Goal: Register for event/course

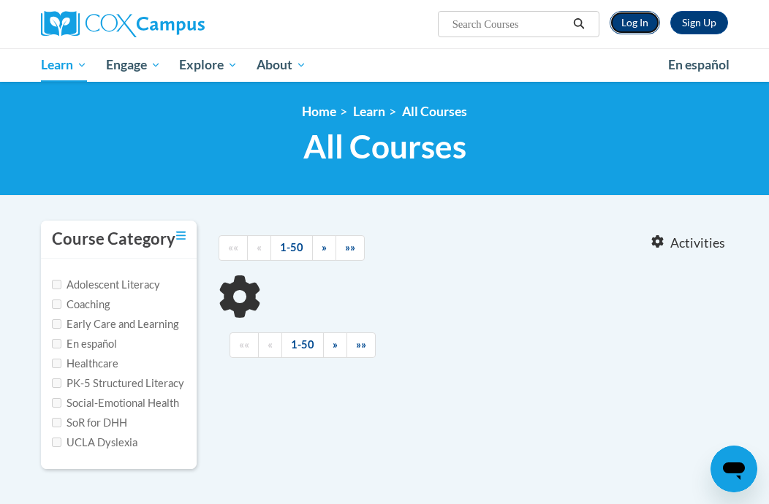
click at [629, 23] on link "Log In" at bounding box center [635, 22] width 50 height 23
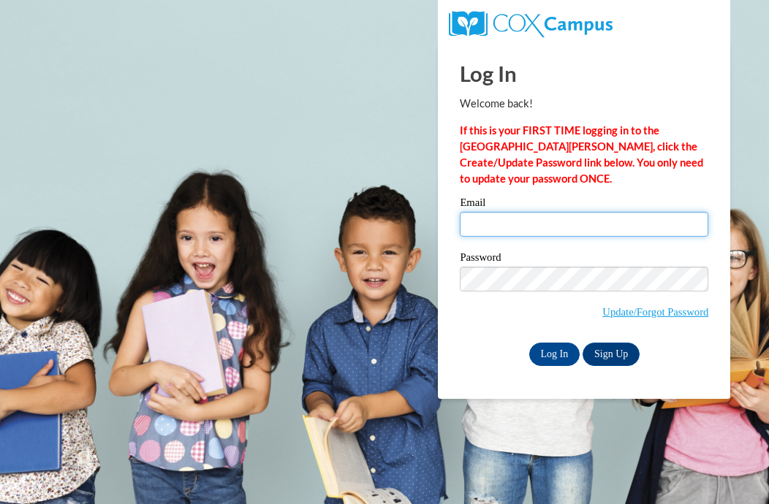
click at [515, 226] on input "Email" at bounding box center [584, 224] width 249 height 25
type input "mariavdiaz28@gmail.com"
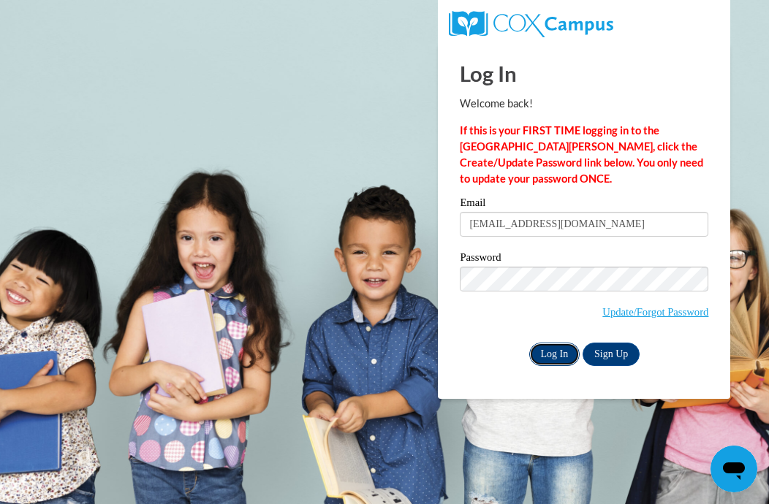
click at [558, 344] on input "Log In" at bounding box center [554, 354] width 51 height 23
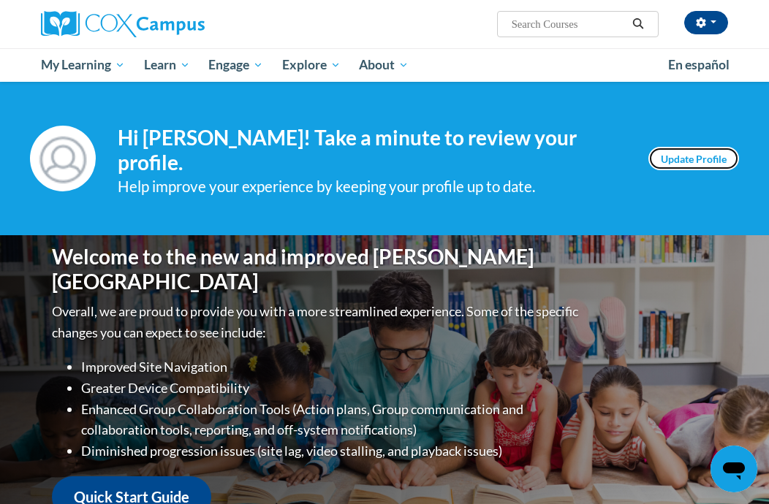
click at [702, 151] on link "Update Profile" at bounding box center [693, 158] width 91 height 23
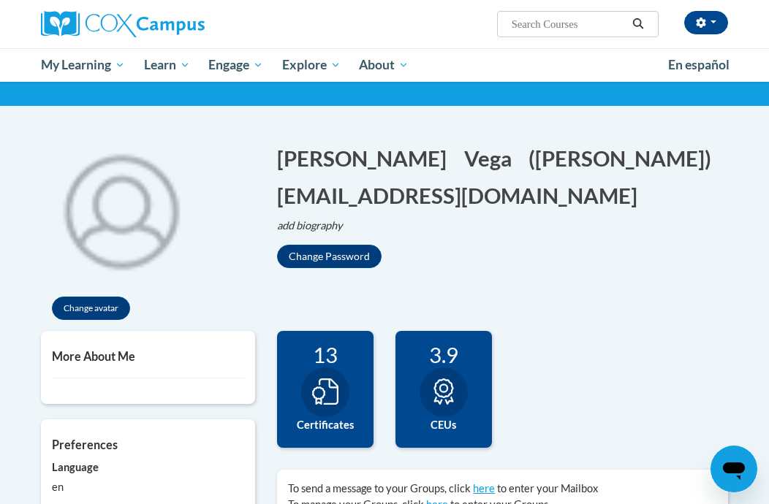
scroll to position [88, 0]
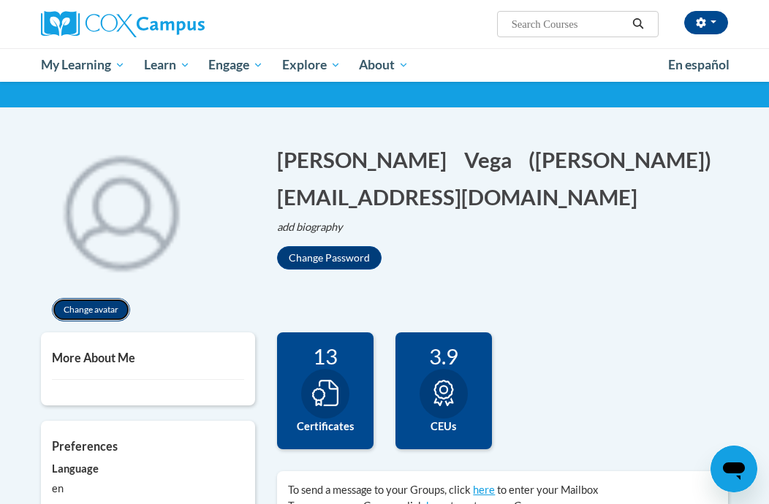
click at [83, 316] on button "Change avatar" at bounding box center [91, 309] width 78 height 23
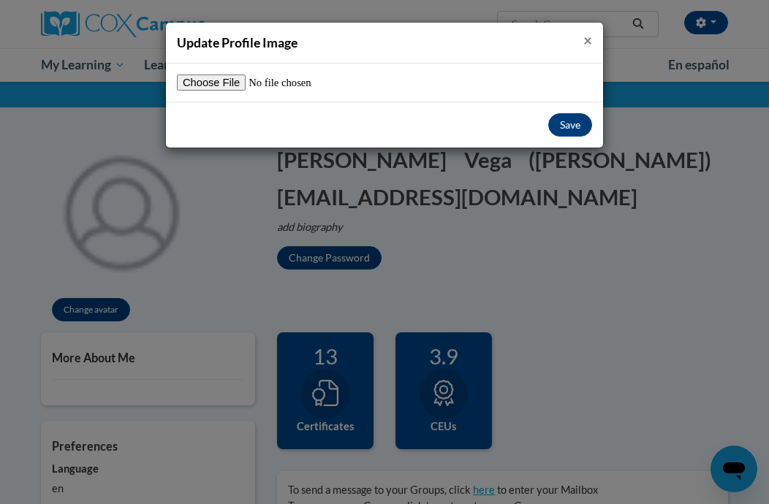
click at [586, 35] on span "×" at bounding box center [587, 40] width 9 height 18
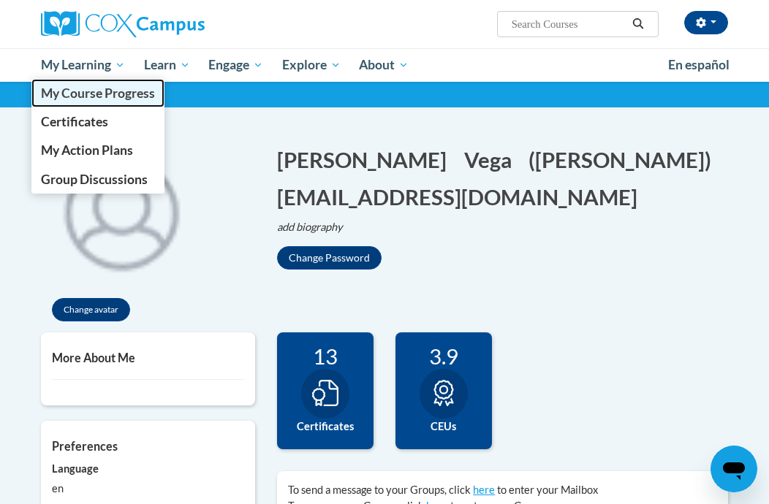
click at [70, 92] on span "My Course Progress" at bounding box center [98, 93] width 114 height 15
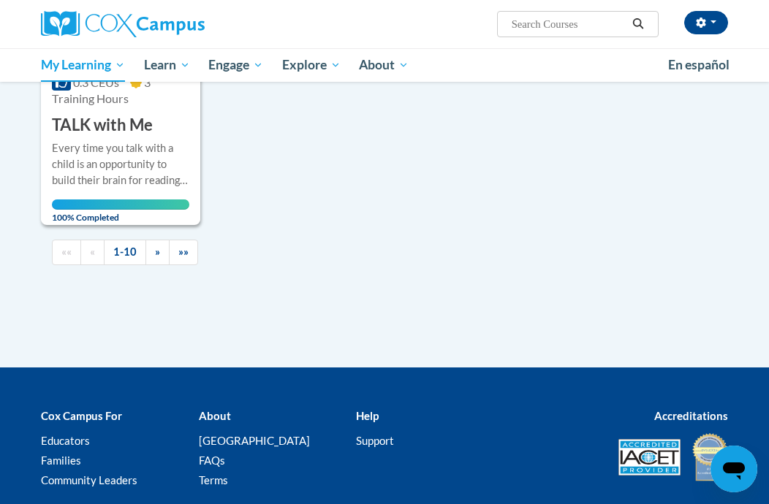
scroll to position [1754, 0]
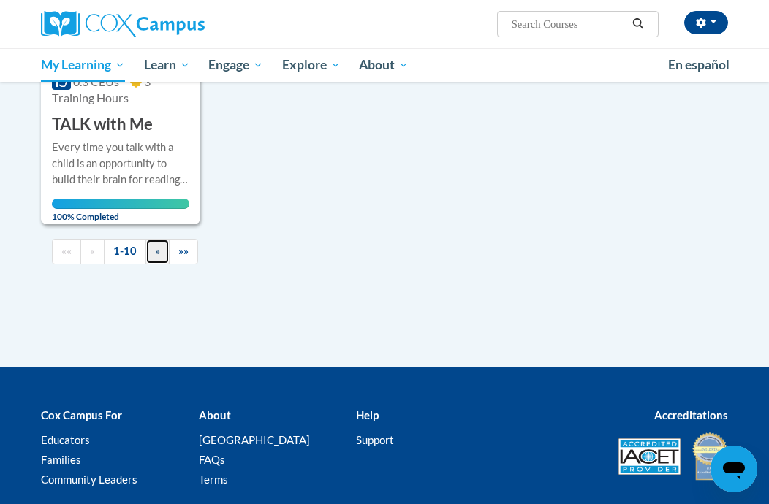
click at [160, 239] on link "»" at bounding box center [157, 252] width 24 height 26
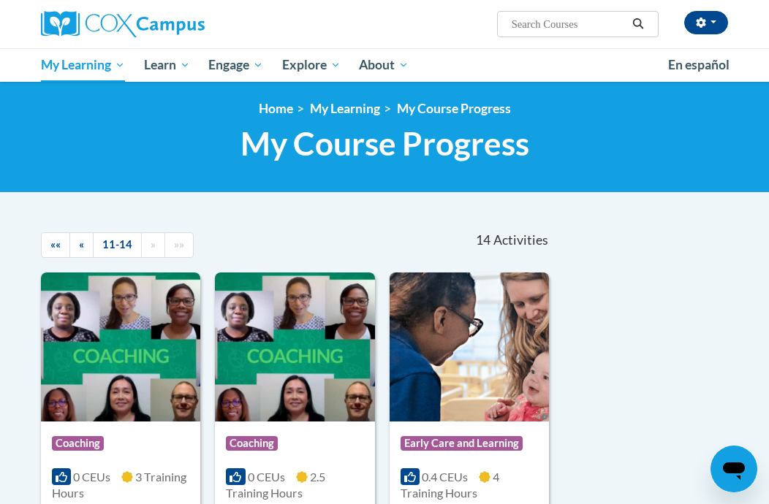
scroll to position [0, 0]
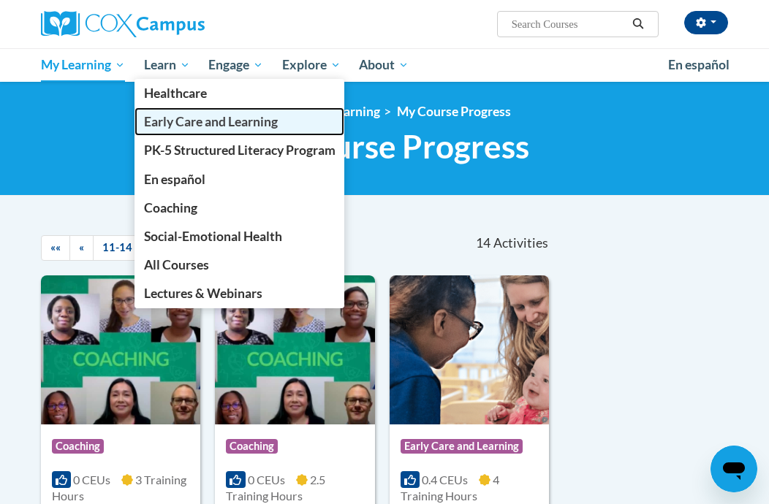
click at [192, 129] on span "Early Care and Learning" at bounding box center [211, 121] width 134 height 15
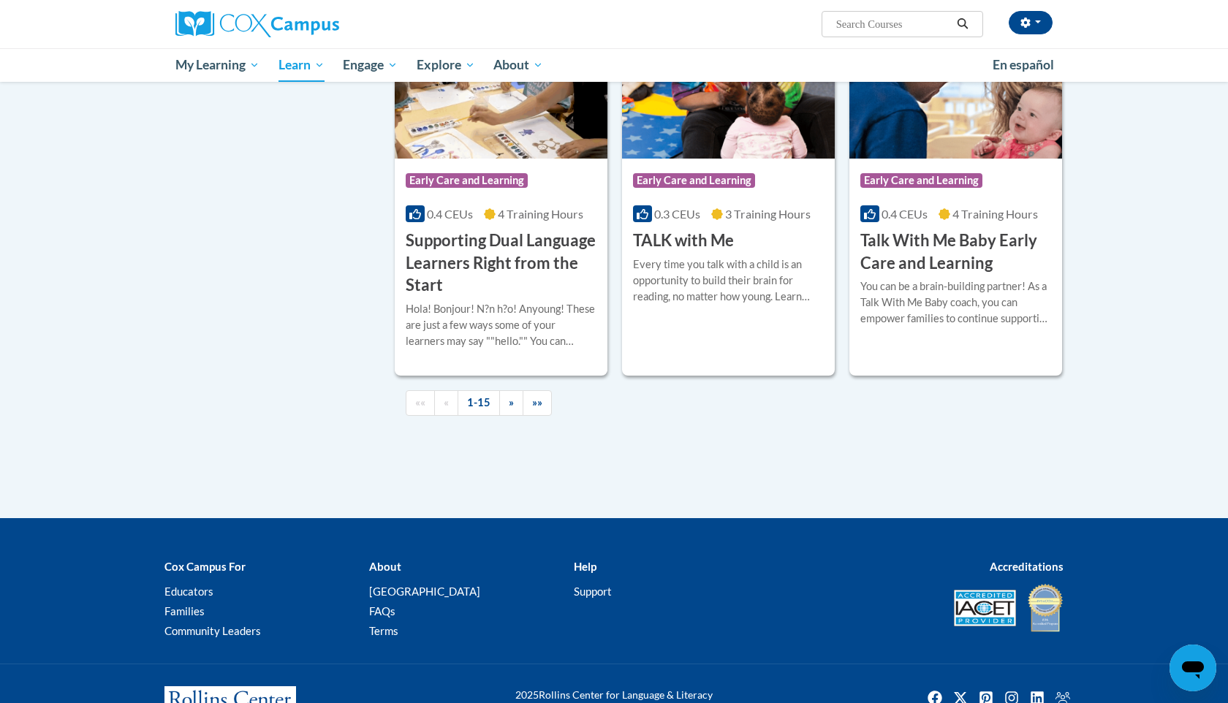
scroll to position [2047, 0]
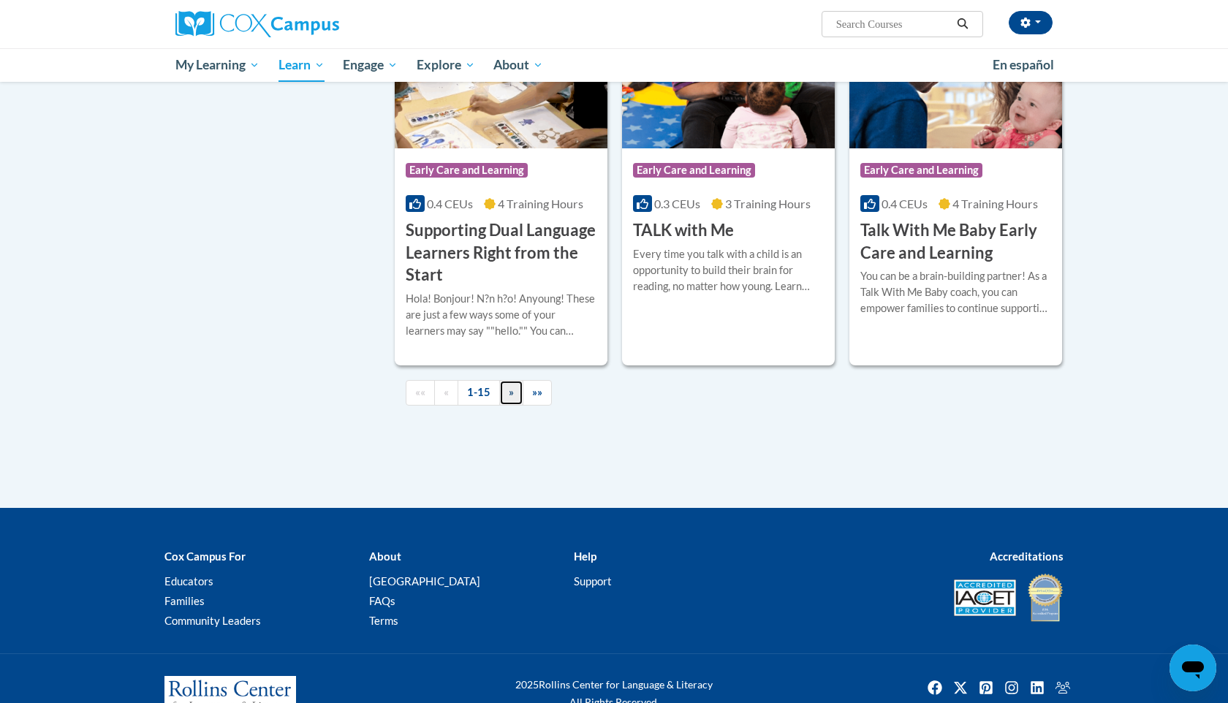
click at [515, 406] on link "»" at bounding box center [511, 393] width 24 height 26
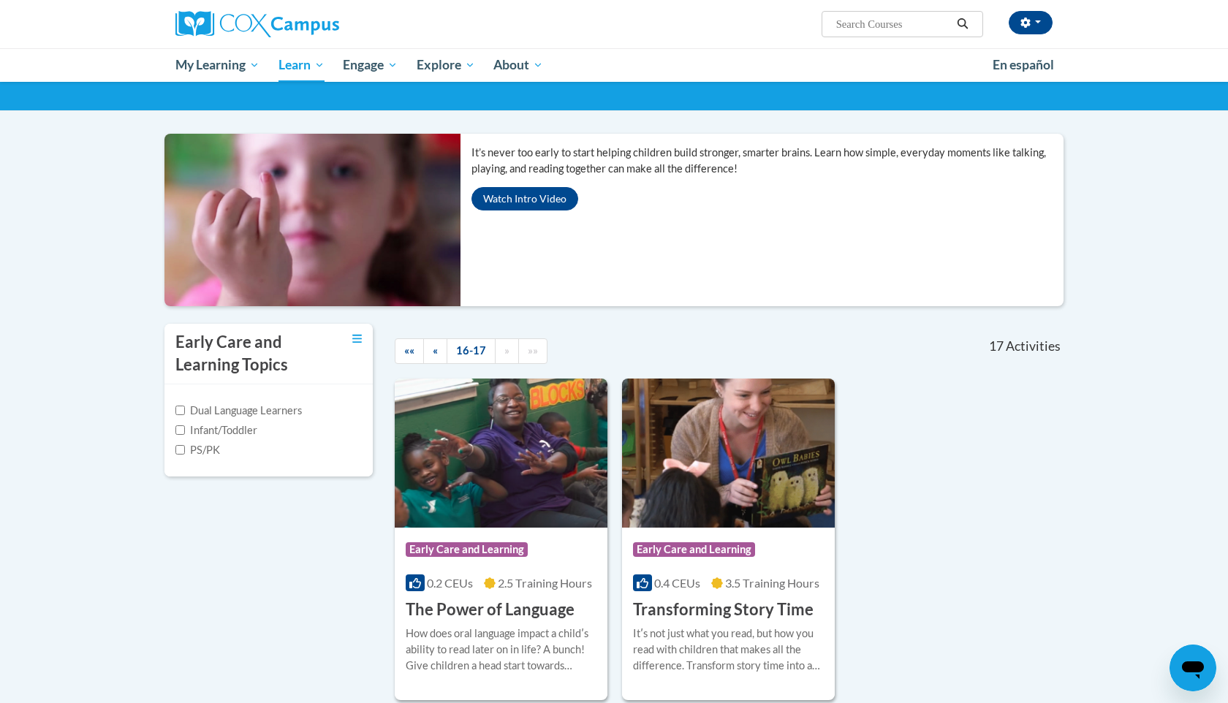
scroll to position [84, 0]
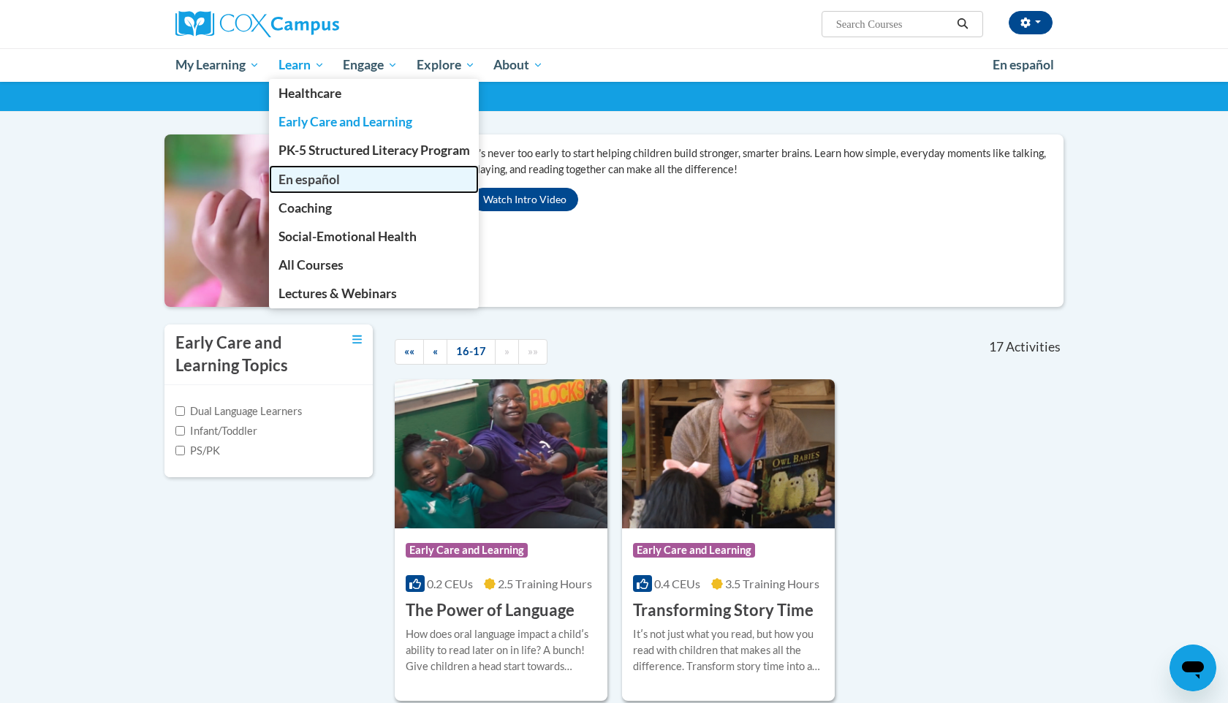
click at [311, 178] on span "En español" at bounding box center [309, 179] width 61 height 15
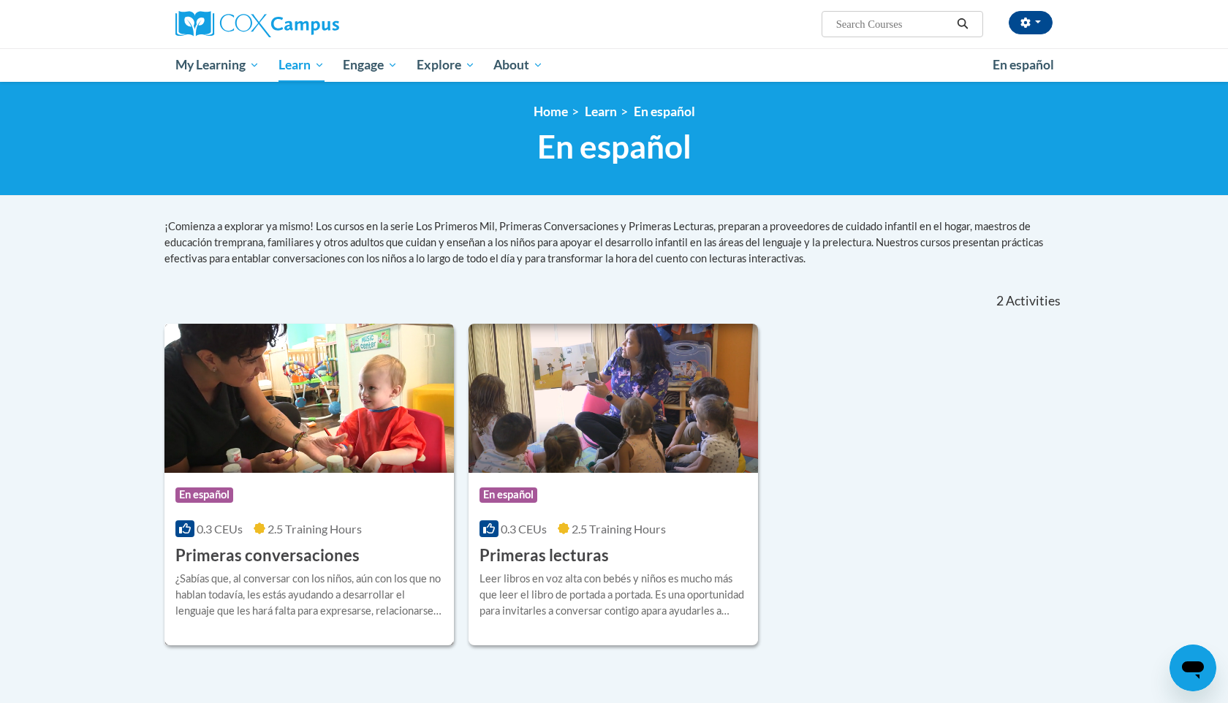
click at [387, 526] on div "0.3 CEUs 2.5 Training Hours" at bounding box center [309, 529] width 268 height 16
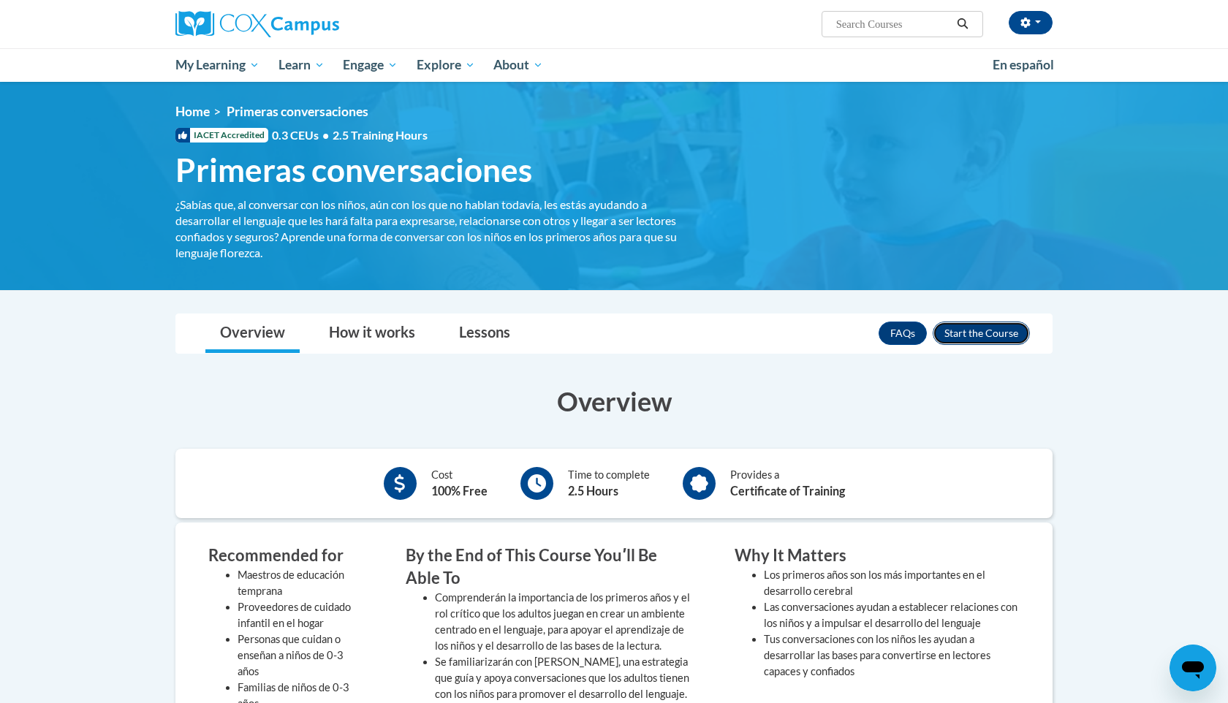
click at [964, 329] on button "Enroll" at bounding box center [981, 333] width 97 height 23
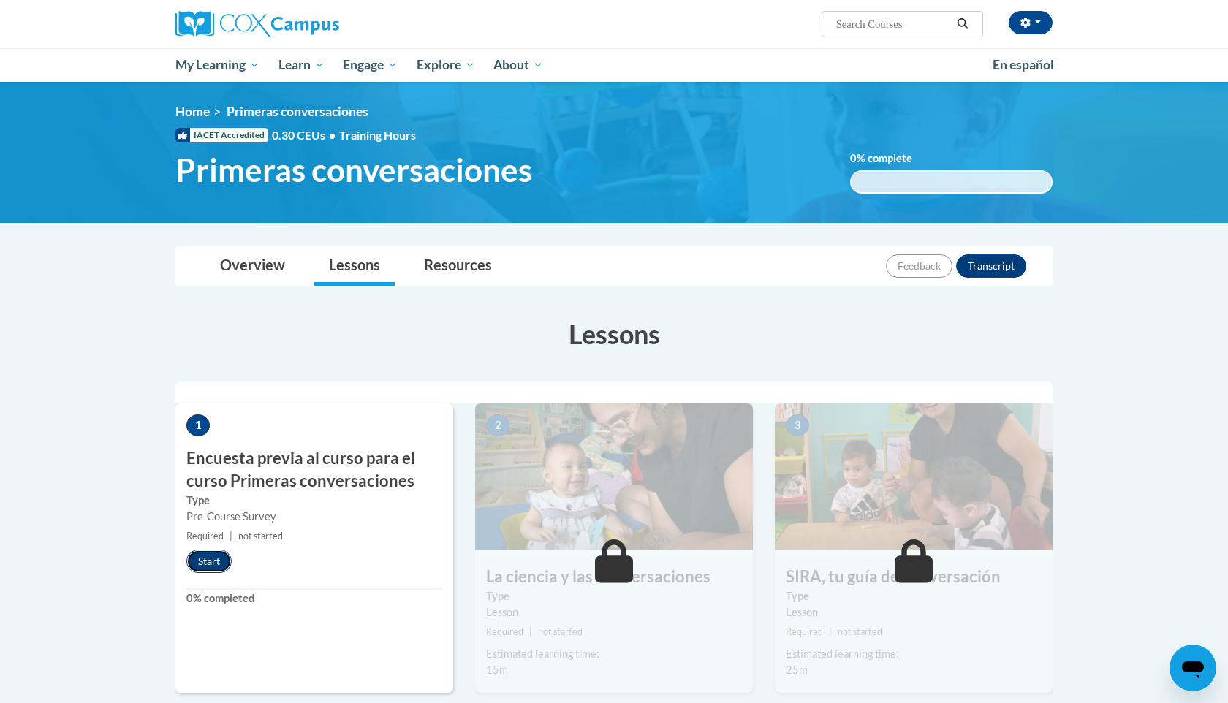
click at [208, 553] on button "Start" at bounding box center [208, 561] width 45 height 23
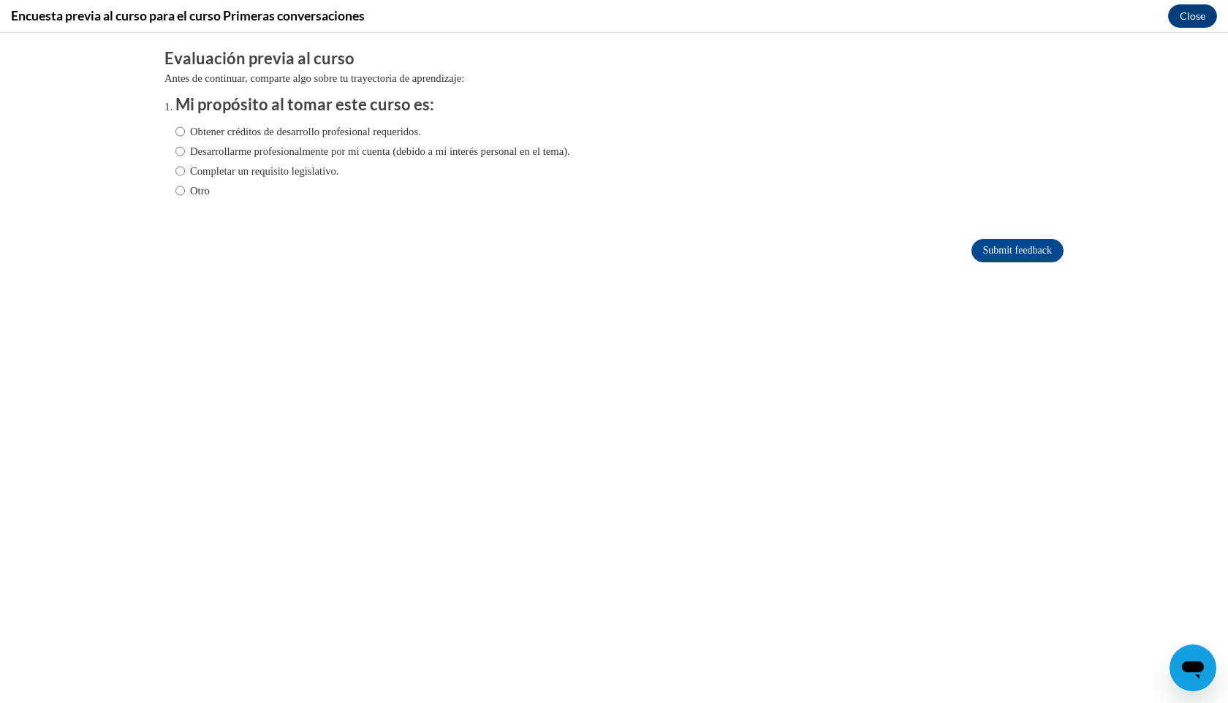
click at [314, 154] on label "Desarrollarme profesionalmente por mi cuenta (debido a mi interés personal en e…" at bounding box center [372, 151] width 395 height 16
click at [185, 154] on input "Desarrollarme profesionalmente por mi cuenta (debido a mi interés personal en e…" at bounding box center [180, 151] width 10 height 16
radio input "true"
click at [992, 251] on input "Submit feedback" at bounding box center [1017, 250] width 92 height 23
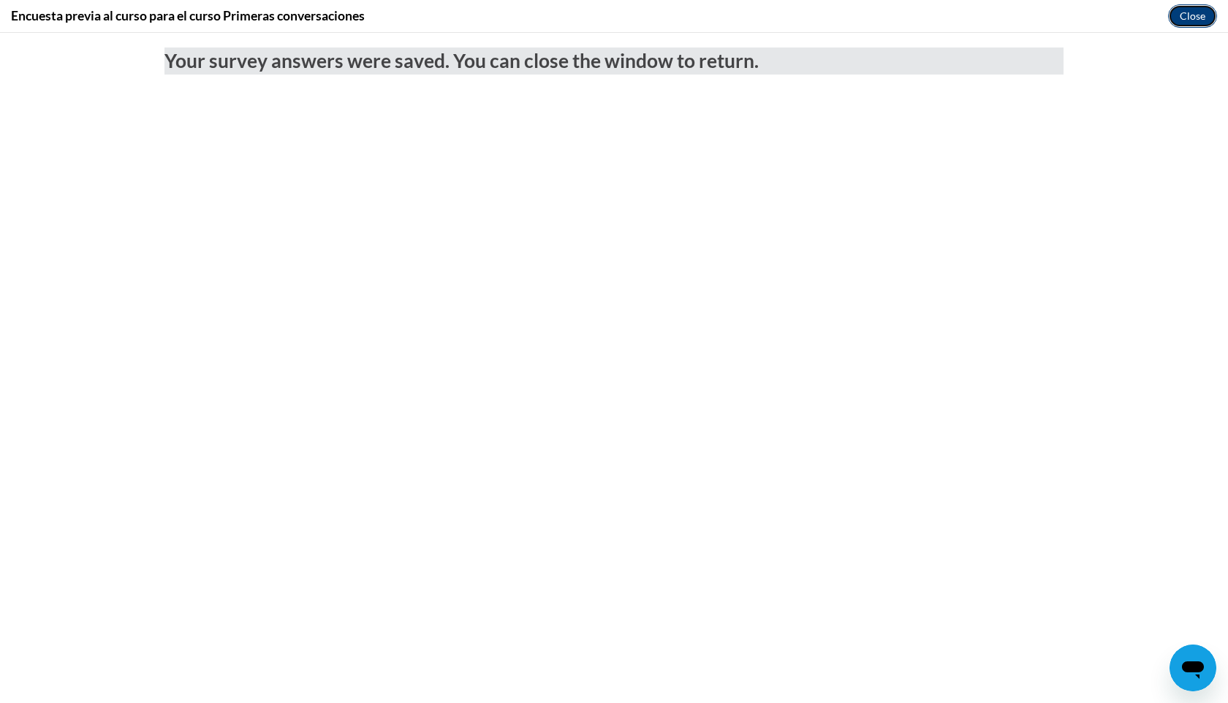
click at [1177, 22] on button "Close" at bounding box center [1192, 15] width 49 height 23
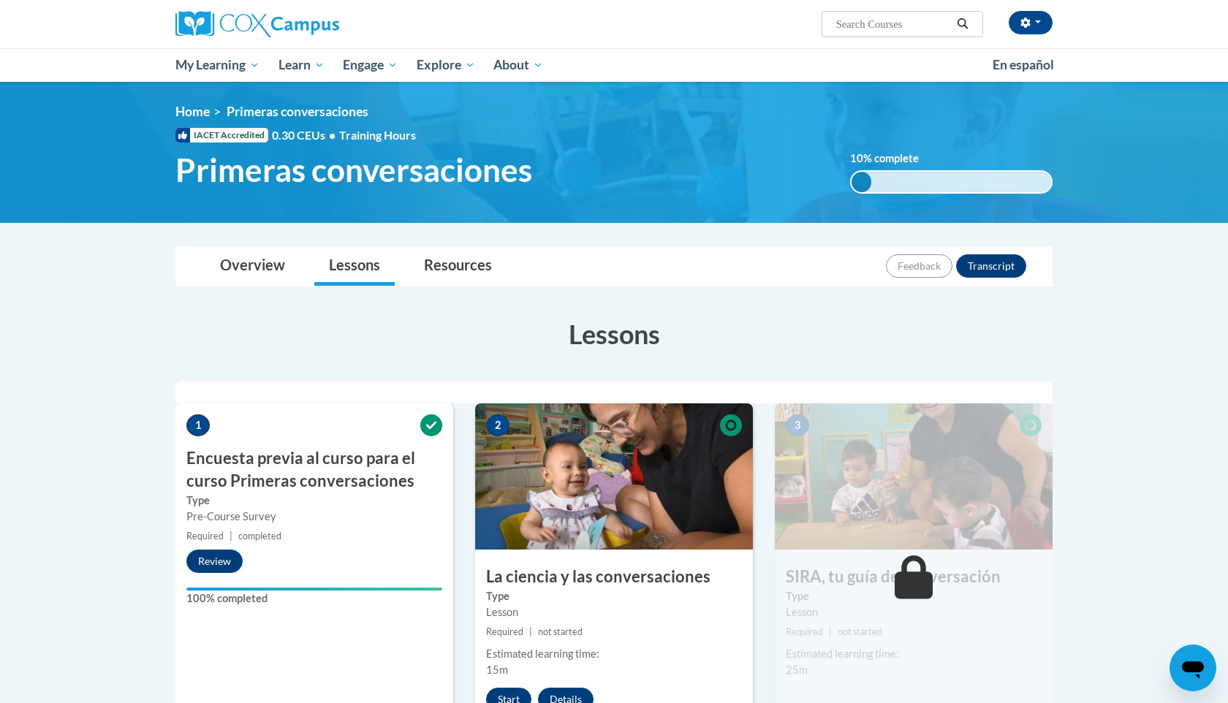
click at [711, 515] on img at bounding box center [614, 476] width 278 height 146
click at [502, 696] on button "Start" at bounding box center [508, 699] width 45 height 23
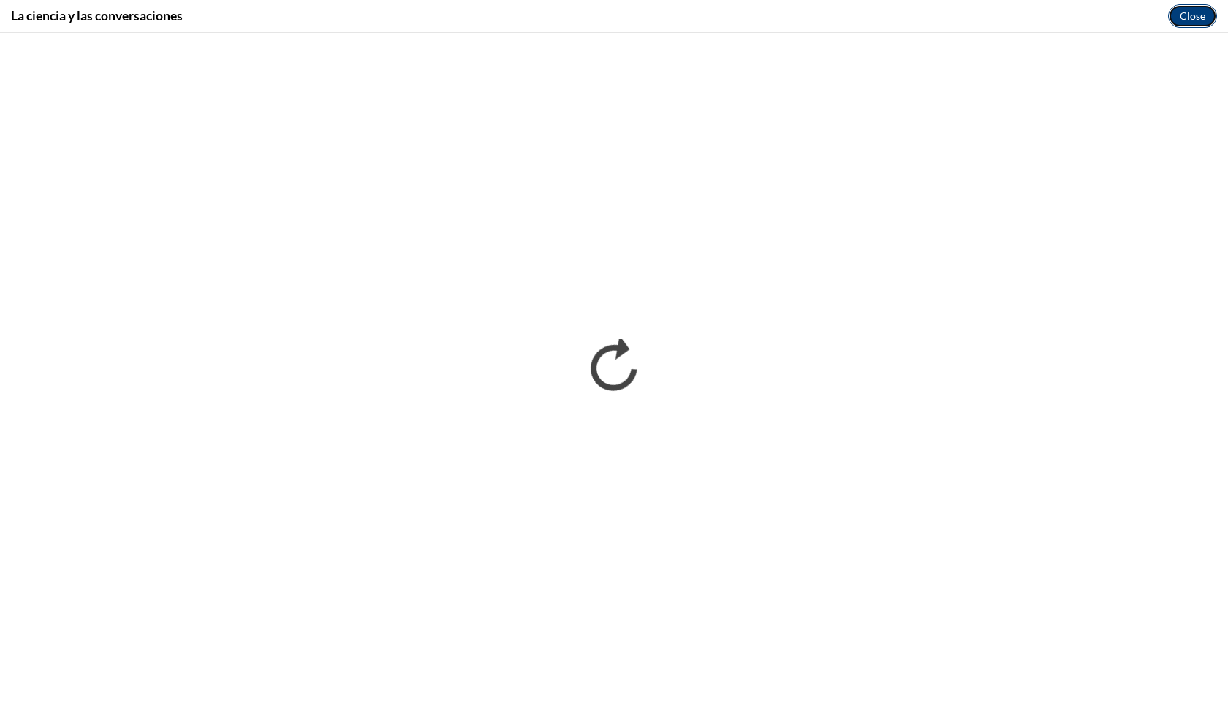
click at [1194, 12] on button "Close" at bounding box center [1192, 15] width 49 height 23
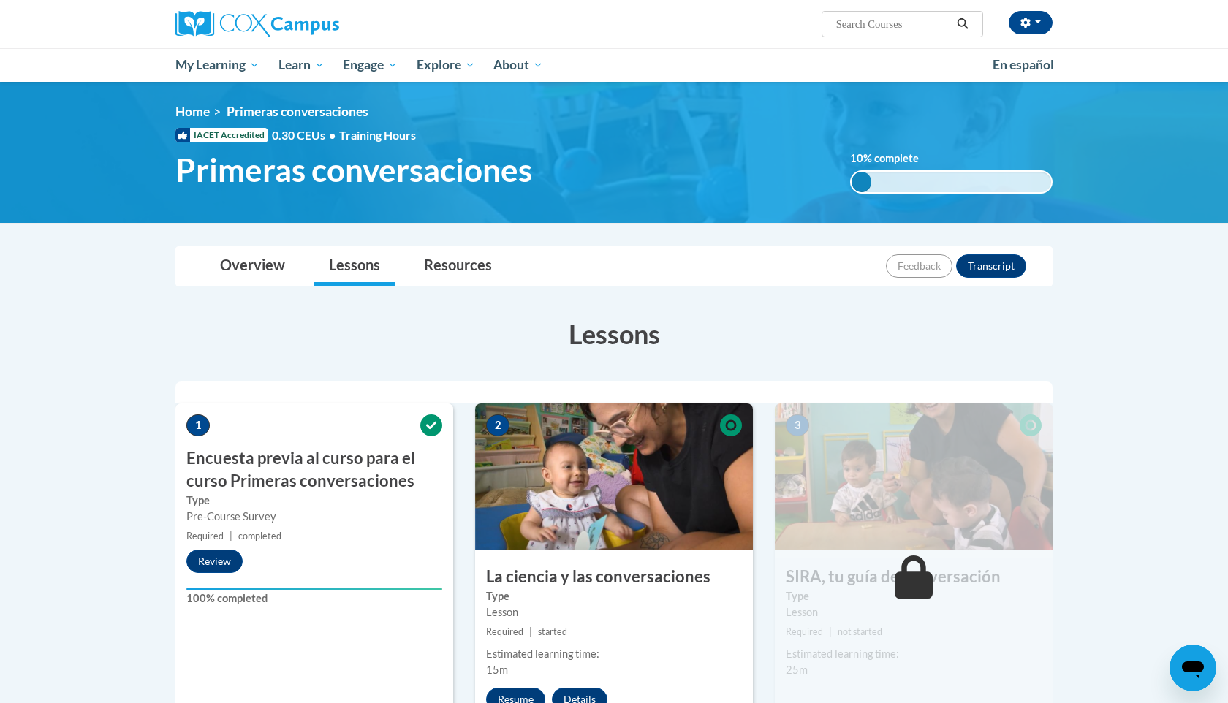
click at [924, 322] on h3 "Lessons" at bounding box center [613, 334] width 877 height 37
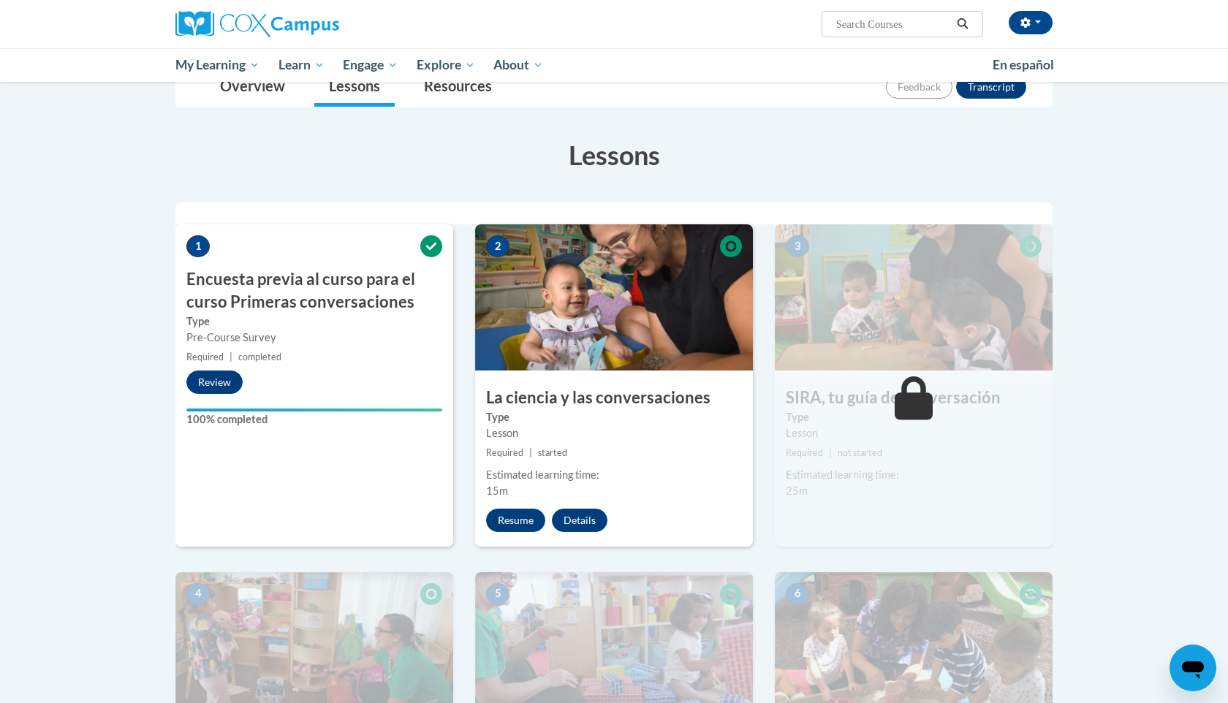
scroll to position [205, 0]
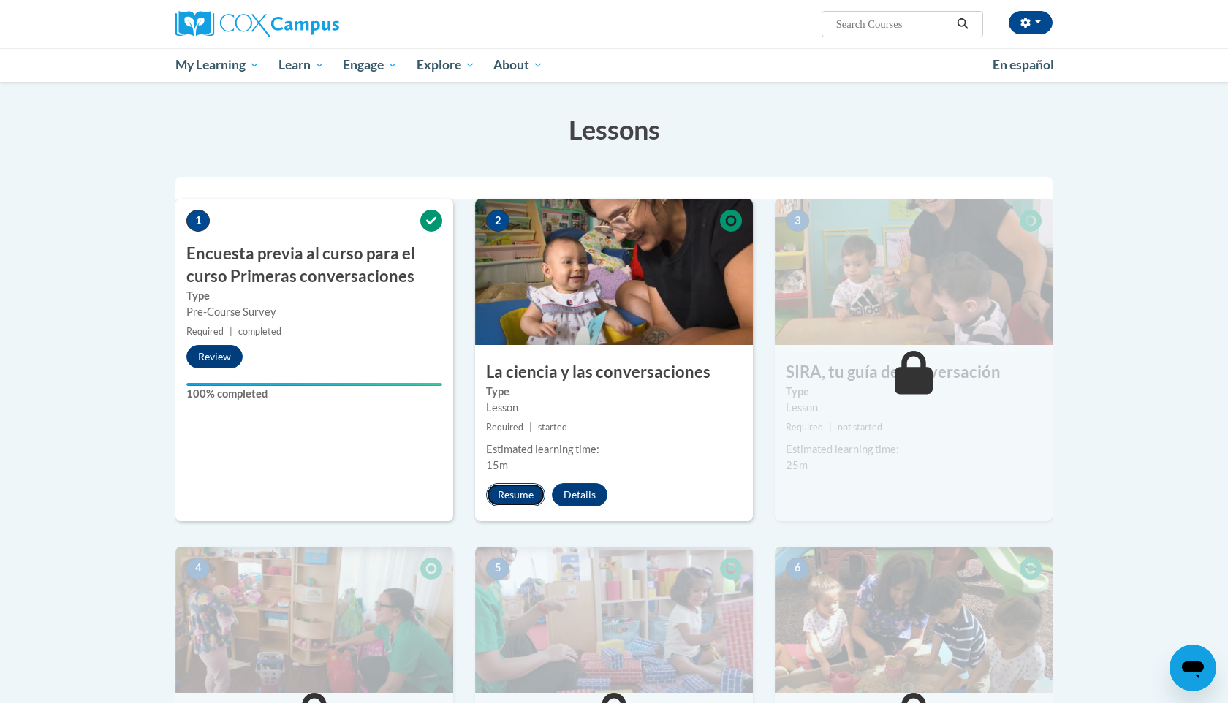
click at [514, 499] on button "Resume" at bounding box center [515, 494] width 59 height 23
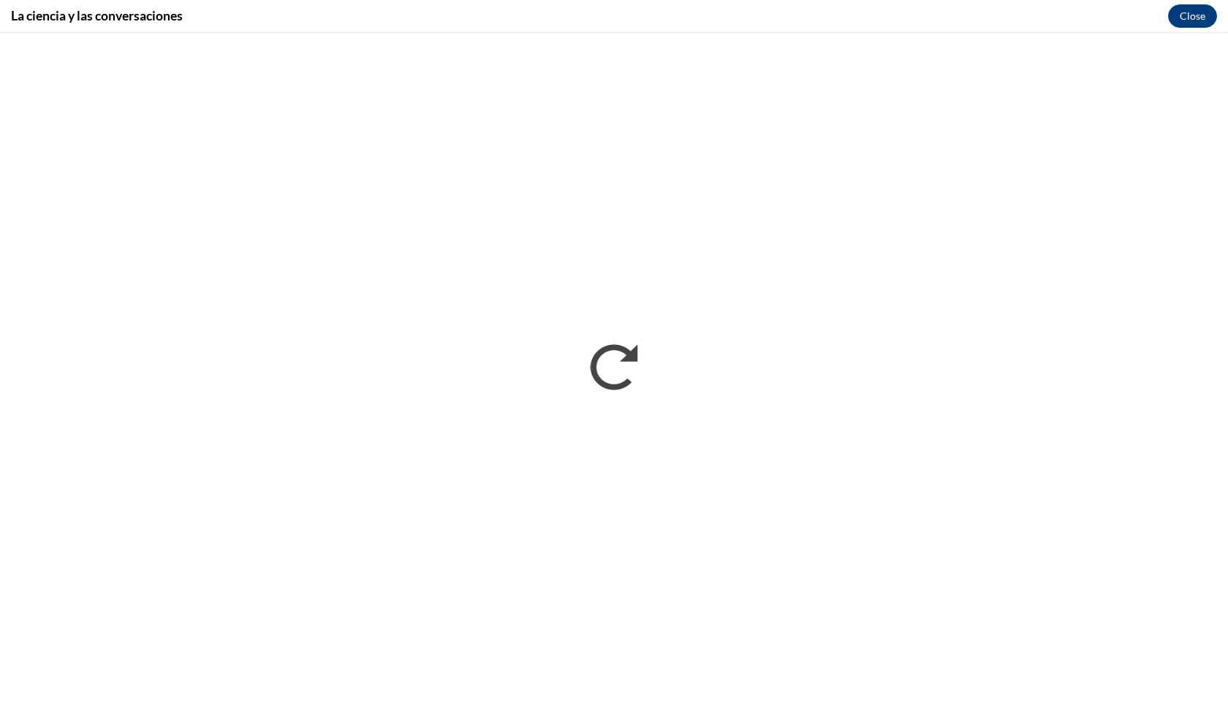
scroll to position [0, 0]
click at [1186, 18] on button "Close" at bounding box center [1192, 15] width 49 height 23
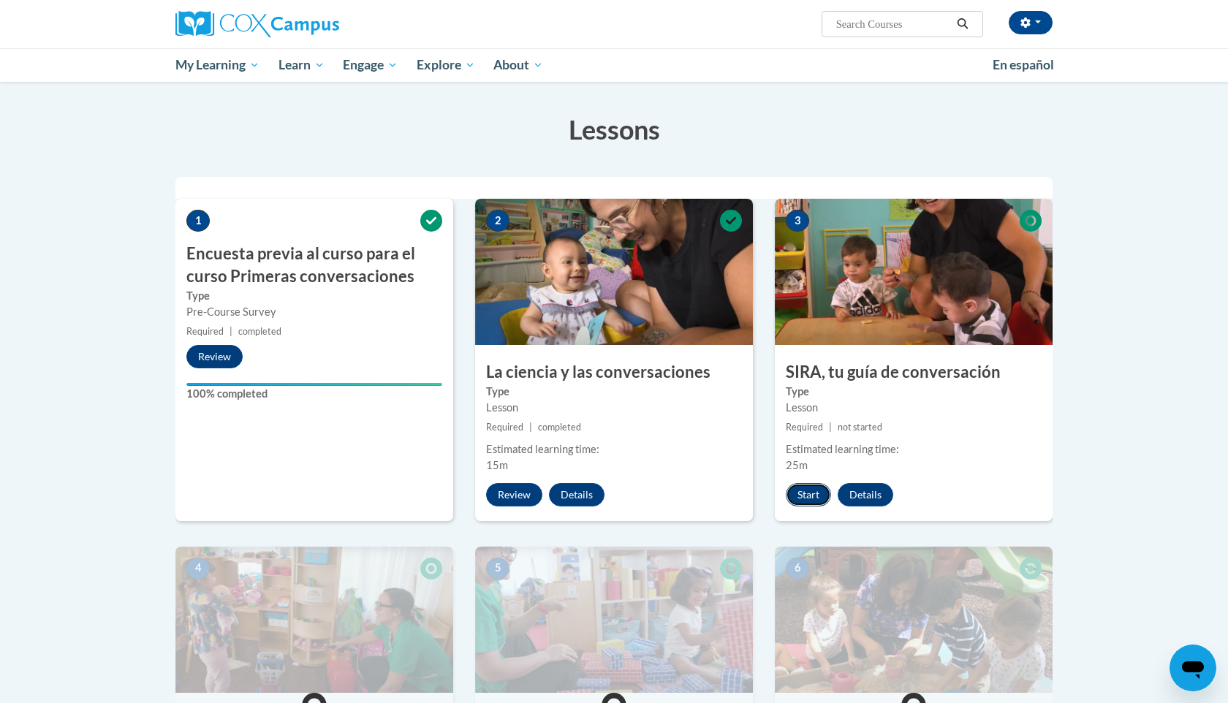
click at [811, 497] on button "Start" at bounding box center [808, 494] width 45 height 23
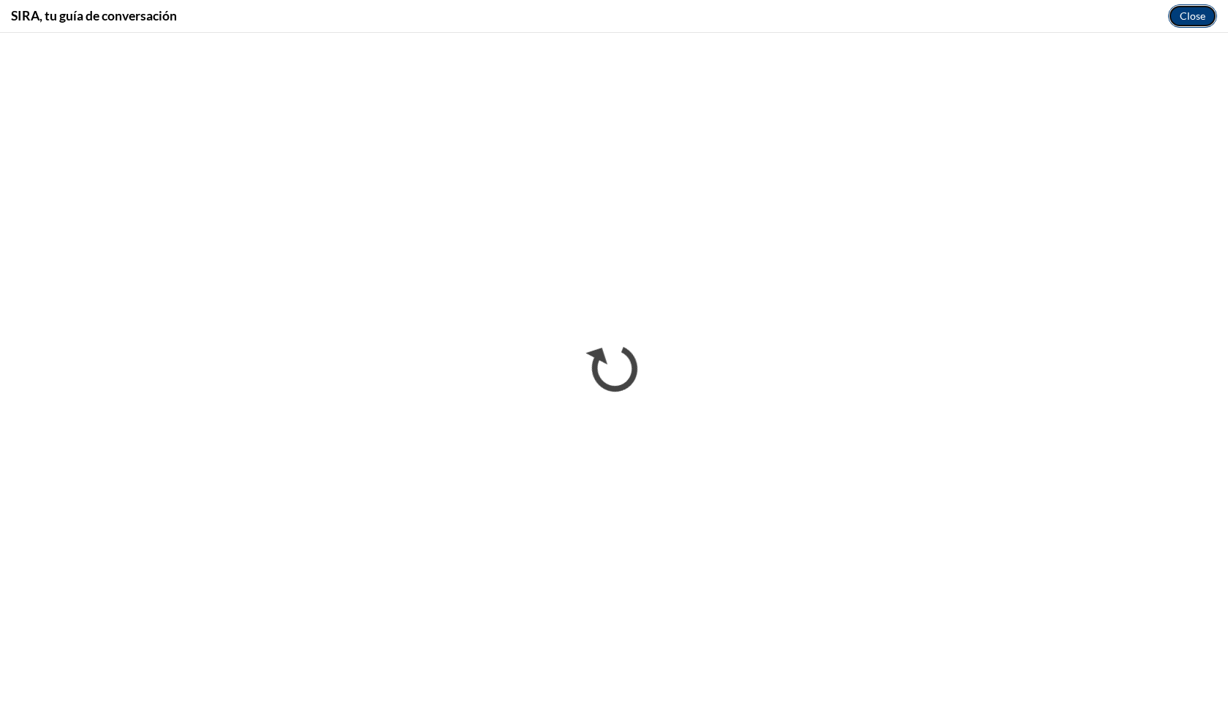
click at [1185, 18] on button "Close" at bounding box center [1192, 15] width 49 height 23
